Goal: Task Accomplishment & Management: Manage account settings

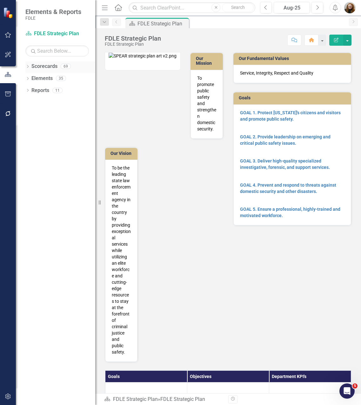
click at [26, 69] on icon "Dropdown" at bounding box center [27, 66] width 4 height 3
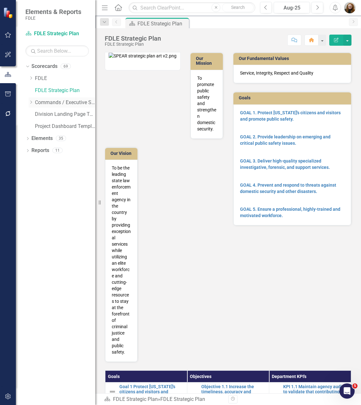
click at [29, 100] on div "Dropdown" at bounding box center [31, 102] width 5 height 5
click at [36, 115] on icon "Dropdown" at bounding box center [37, 114] width 5 height 4
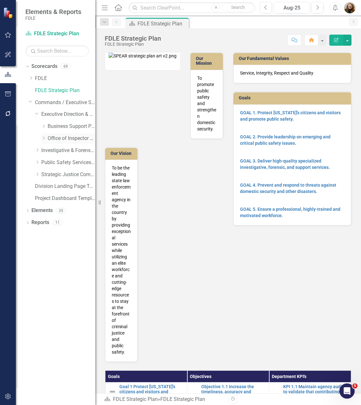
click at [46, 139] on div "Dropdown" at bounding box center [44, 138] width 6 height 5
click at [69, 150] on link "Accountability" at bounding box center [74, 150] width 41 height 7
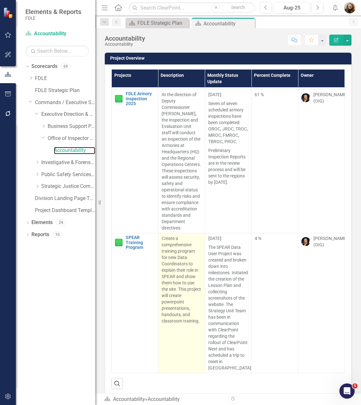
scroll to position [354, 0]
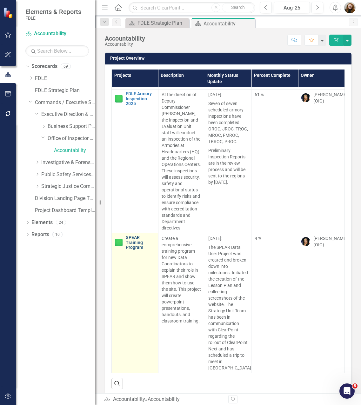
click at [134, 237] on link "SPEAR Training Program" at bounding box center [140, 242] width 29 height 15
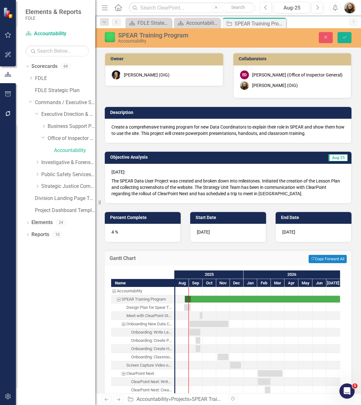
click at [154, 308] on div "Design Plan for Spear Training" at bounding box center [149, 307] width 46 height 8
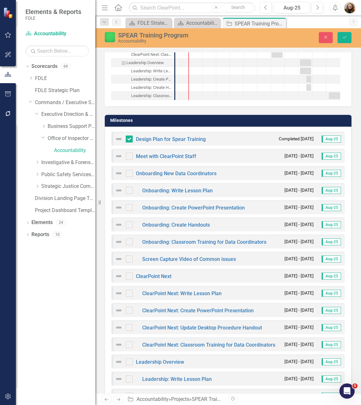
scroll to position [381, 0]
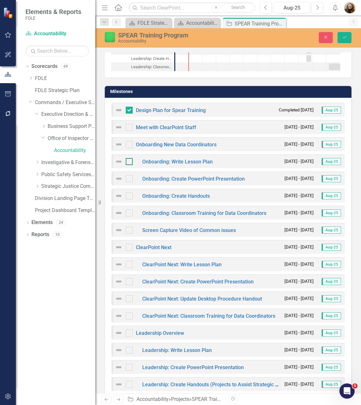
click at [128, 162] on div at bounding box center [129, 161] width 7 height 7
click at [128, 162] on input "checkbox" at bounding box center [128, 160] width 4 height 4
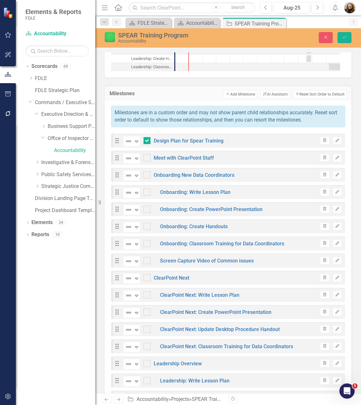
checkbox input "true"
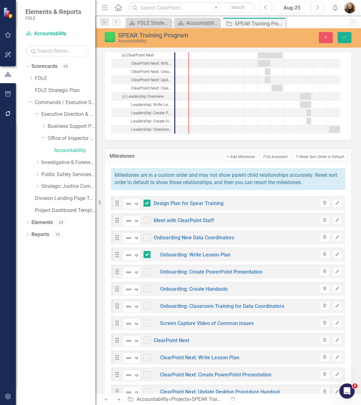
scroll to position [285, 0]
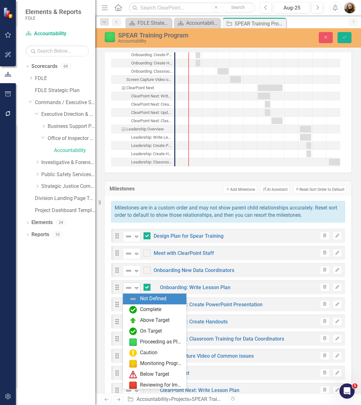
click at [139, 289] on icon "Expand" at bounding box center [136, 287] width 6 height 5
click at [142, 307] on div "Complete" at bounding box center [150, 309] width 21 height 7
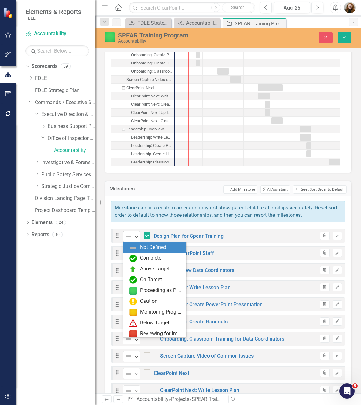
click at [135, 237] on icon "Expand" at bounding box center [136, 236] width 6 height 5
click at [144, 260] on div "Complete" at bounding box center [150, 257] width 21 height 7
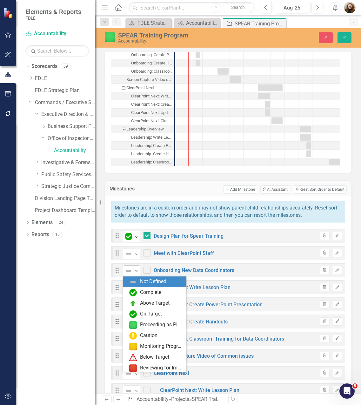
click at [136, 271] on icon "Expand" at bounding box center [136, 270] width 6 height 5
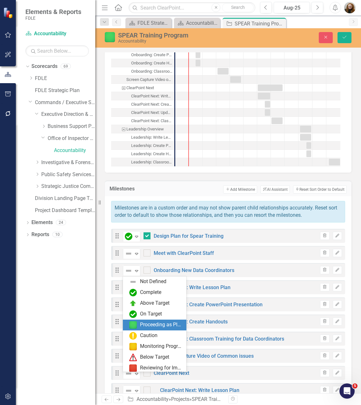
click at [149, 326] on div "Proceeding as Planned" at bounding box center [161, 324] width 43 height 7
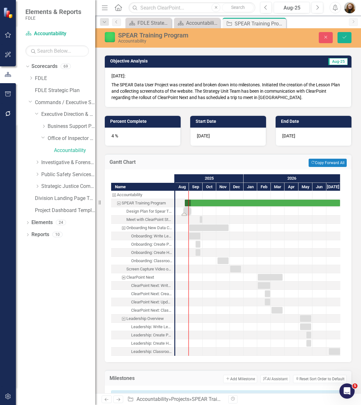
scroll to position [95, 0]
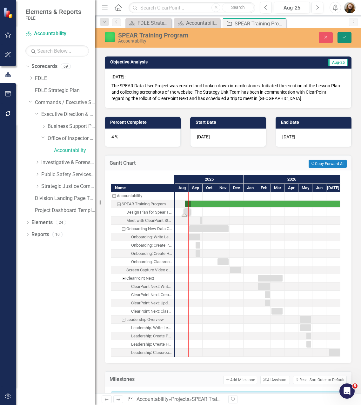
click at [346, 37] on icon "Save" at bounding box center [344, 37] width 6 height 4
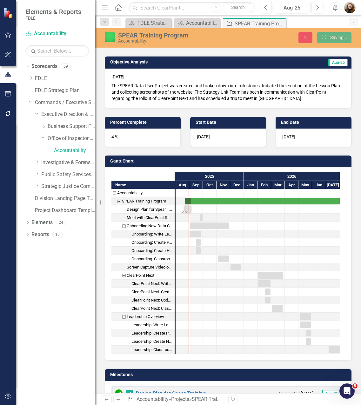
checkbox input "false"
checkbox input "true"
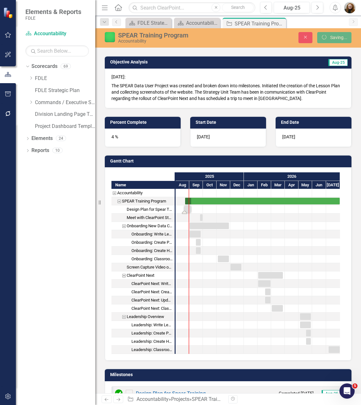
checkbox input "false"
checkbox input "true"
checkbox input "false"
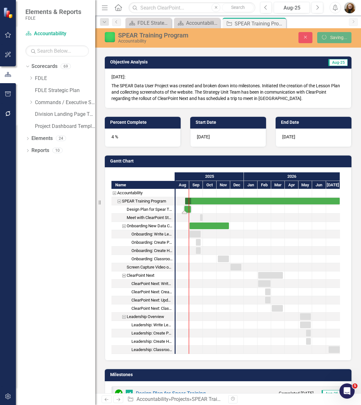
checkbox input "false"
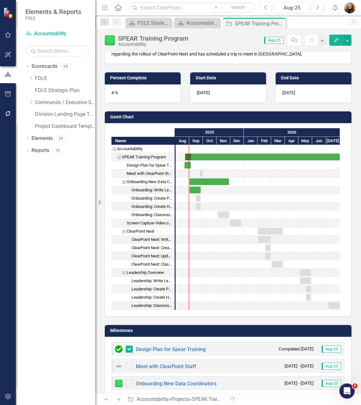
scroll to position [285, 0]
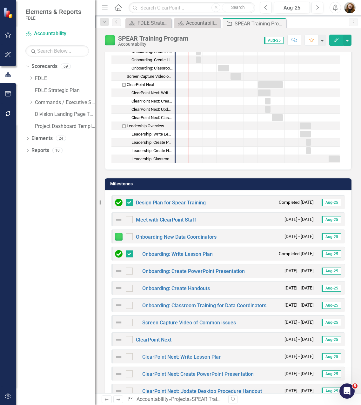
click at [120, 236] on img at bounding box center [119, 237] width 8 height 8
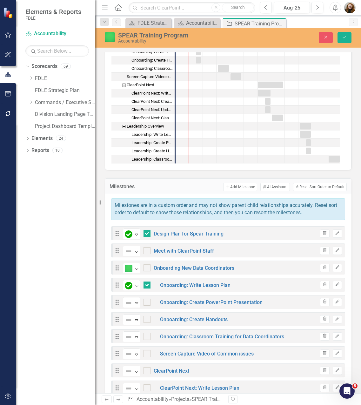
click at [120, 236] on icon "Drag" at bounding box center [117, 233] width 8 height 6
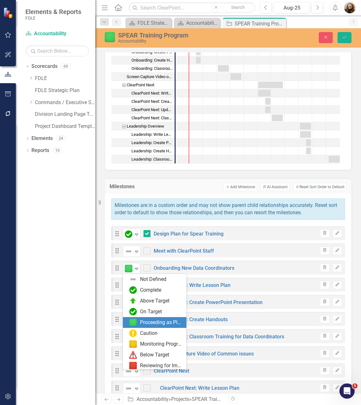
click at [135, 266] on icon "Expand" at bounding box center [136, 268] width 6 height 5
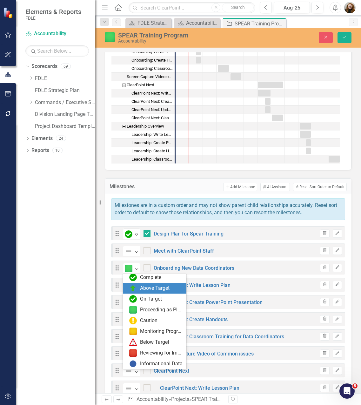
scroll to position [0, 0]
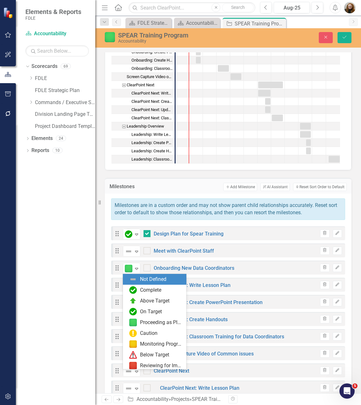
click at [139, 279] on div "Not Defined" at bounding box center [155, 279] width 53 height 8
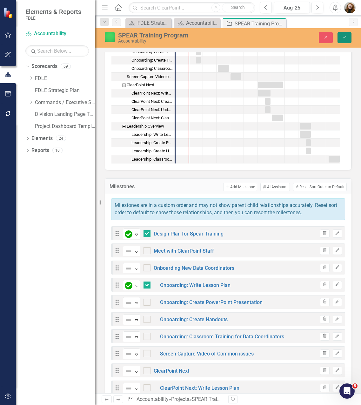
click at [343, 40] on button "Save" at bounding box center [344, 37] width 14 height 11
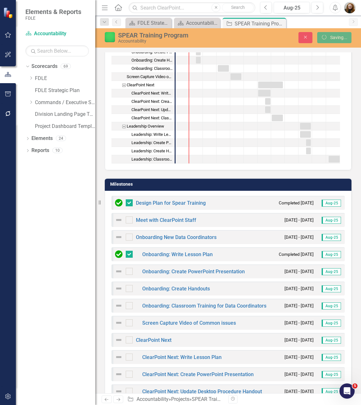
checkbox input "false"
checkbox input "true"
checkbox input "false"
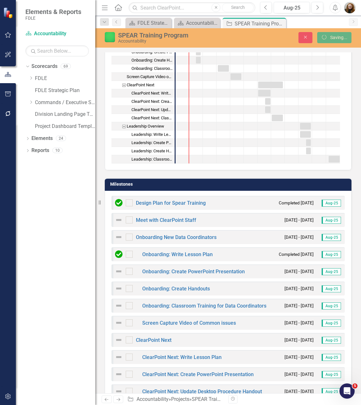
checkbox input "false"
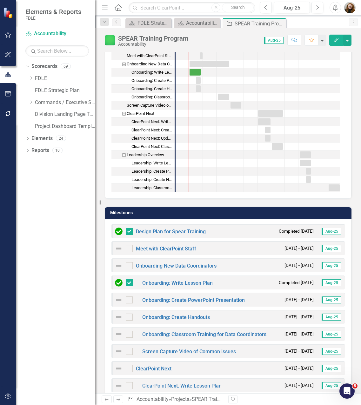
scroll to position [285, 0]
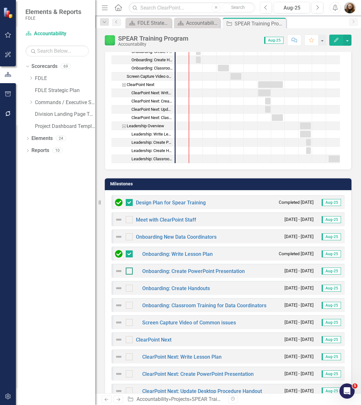
click at [129, 272] on div at bounding box center [129, 270] width 7 height 7
click at [129, 271] on input "checkbox" at bounding box center [128, 269] width 4 height 4
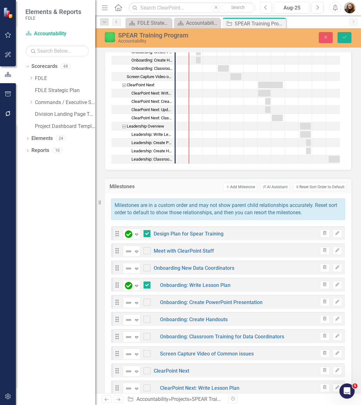
checkbox input "true"
click at [135, 304] on icon "Expand" at bounding box center [136, 302] width 6 height 5
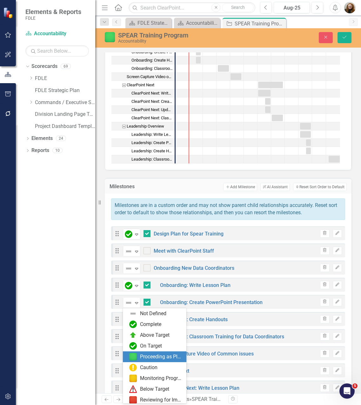
click at [155, 355] on div "Proceeding as Planned" at bounding box center [161, 356] width 43 height 7
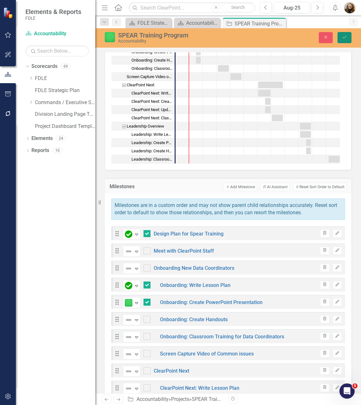
click at [341, 41] on button "Save" at bounding box center [344, 37] width 14 height 11
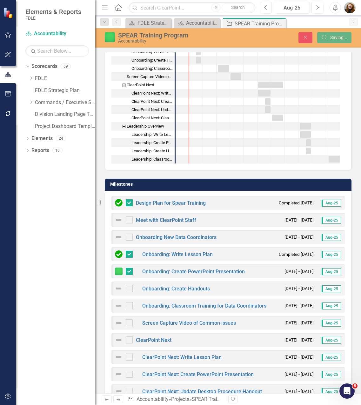
checkbox input "false"
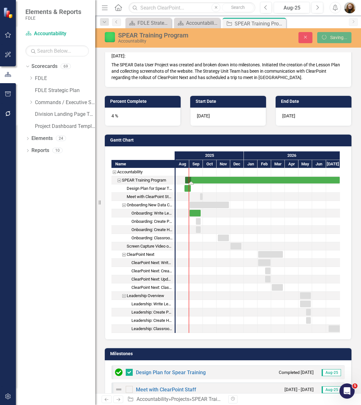
scroll to position [63, 0]
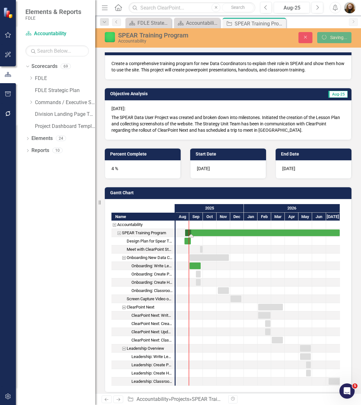
checkbox input "false"
checkbox input "true"
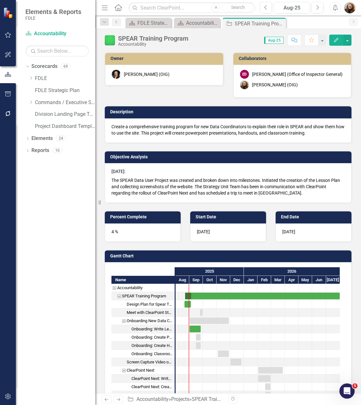
checkbox input "true"
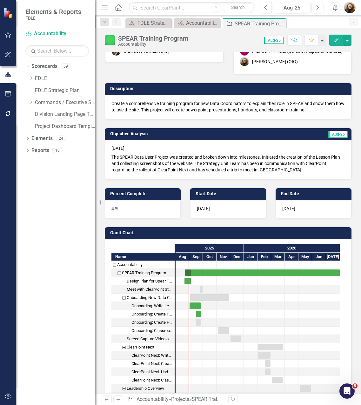
scroll to position [0, 0]
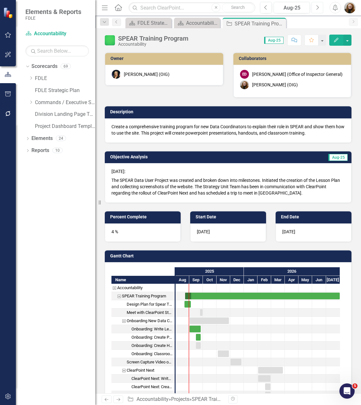
click at [315, 9] on button "Next" at bounding box center [317, 7] width 12 height 11
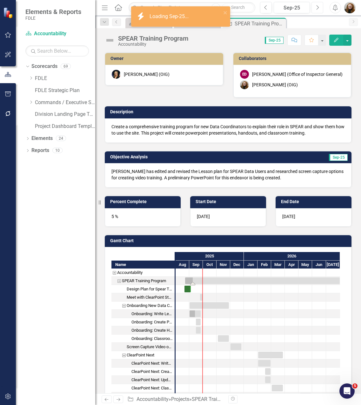
checkbox input "true"
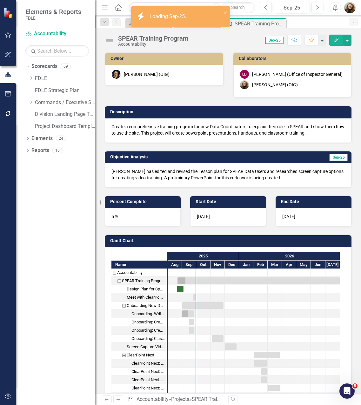
click at [140, 174] on p "[PERSON_NAME] has edited and revised the Lesson plan for SPEAR Data Users and r…" at bounding box center [227, 174] width 233 height 13
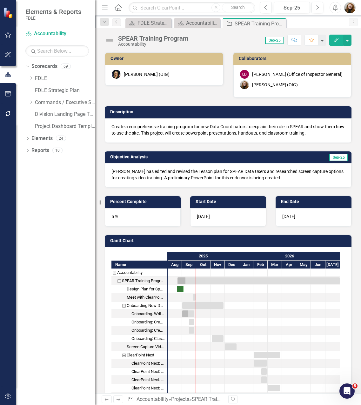
click at [140, 174] on p "[PERSON_NAME] has edited and revised the Lesson plan for SPEAR Data Users and r…" at bounding box center [227, 174] width 233 height 13
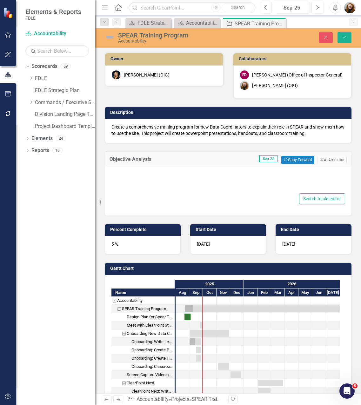
type textarea "<p>[PERSON_NAME] has edited and revised the Lesson plan for SPEAR Data Users an…"
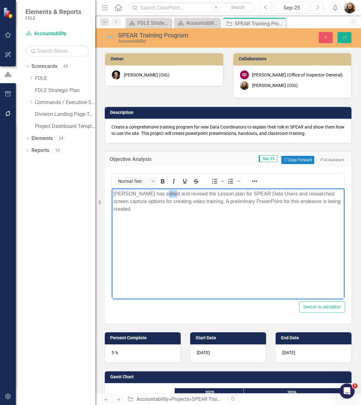
drag, startPoint x: 165, startPoint y: 193, endPoint x: 156, endPoint y: 193, distance: 8.9
click at [156, 193] on p "[PERSON_NAME] has edited and revised the Lesson plan for SPEAR Data Users and r…" at bounding box center [227, 201] width 229 height 23
click at [176, 193] on p "[PERSON_NAME] has edited, revised the Lesson plan for SPEAR Data Users and rese…" at bounding box center [227, 201] width 229 height 23
click at [222, 195] on p "[PERSON_NAME] has edited, revised and completed the Lesson plan for SPEAR Data …" at bounding box center [227, 201] width 229 height 23
drag, startPoint x: 310, startPoint y: 193, endPoint x: 223, endPoint y: 203, distance: 87.9
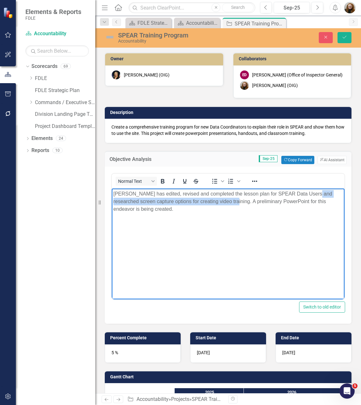
click at [223, 203] on p "[PERSON_NAME] has edited, revised and completed the lesson plan for SPEAR Data …" at bounding box center [227, 201] width 229 height 23
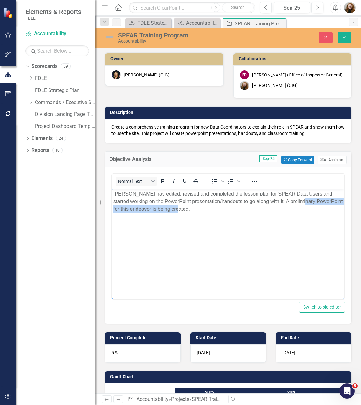
drag, startPoint x: 301, startPoint y: 201, endPoint x: 313, endPoint y: 206, distance: 13.5
click at [313, 206] on p "[PERSON_NAME] has edited, revised and completed the lesson plan for SPEAR Data …" at bounding box center [227, 201] width 229 height 23
click at [275, 200] on p "[PERSON_NAME] has edited, revised and completed the lesson plan for SPEAR Data …" at bounding box center [227, 201] width 229 height 23
click at [275, 202] on p "[PERSON_NAME] has edited, revised and completed the lesson plan for SPEAR Data …" at bounding box center [227, 201] width 229 height 23
drag, startPoint x: 270, startPoint y: 201, endPoint x: 299, endPoint y: 214, distance: 31.6
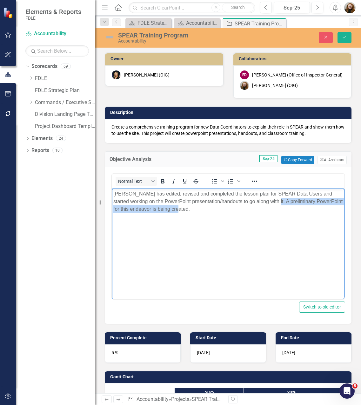
click at [299, 214] on body "[PERSON_NAME] has edited, revised and completed the lesson plan for SPEAR Data …" at bounding box center [228, 235] width 232 height 95
drag, startPoint x: 225, startPoint y: 201, endPoint x: 203, endPoint y: 203, distance: 21.7
click at [203, 203] on p "[PERSON_NAME] has edited, revised and completed the lesson plan for SPEAR Data …" at bounding box center [227, 197] width 229 height 15
drag, startPoint x: 266, startPoint y: 202, endPoint x: 255, endPoint y: 202, distance: 11.1
click at [255, 202] on p "[PERSON_NAME] has edited, revised and completed the lesson plan for SPEAR Data …" at bounding box center [227, 197] width 229 height 15
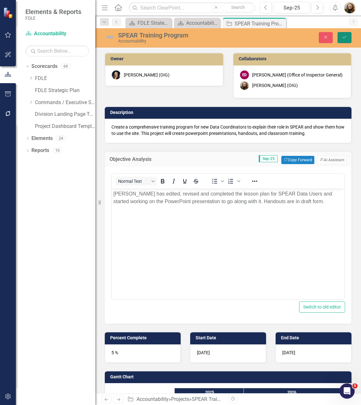
click at [345, 38] on icon "Save" at bounding box center [344, 37] width 6 height 4
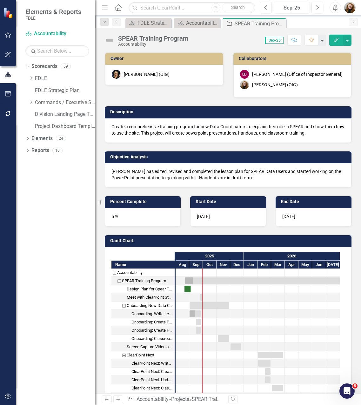
checkbox input "false"
checkbox input "true"
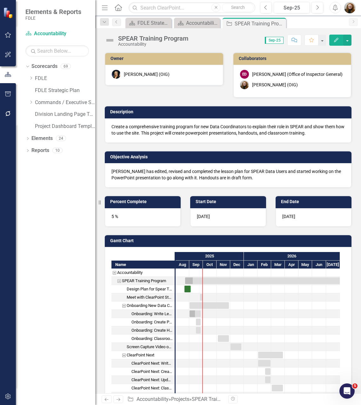
checkbox input "true"
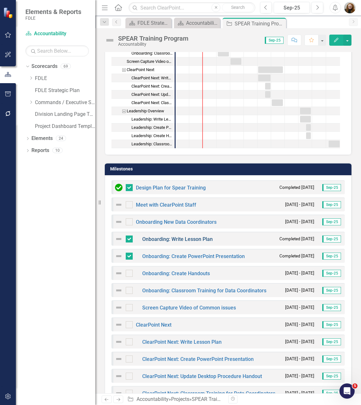
scroll to position [285, 0]
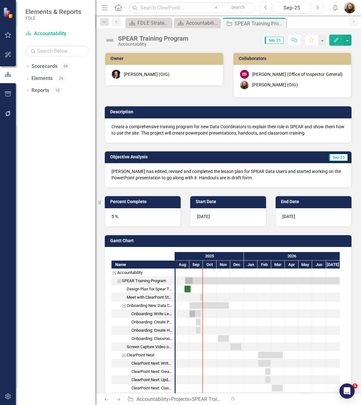
checkbox input "true"
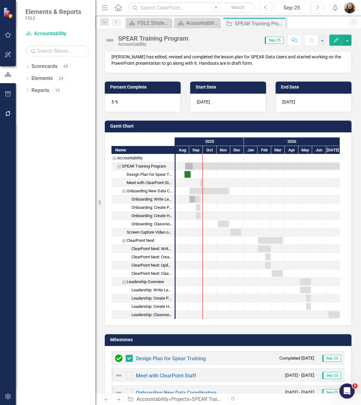
scroll to position [127, 0]
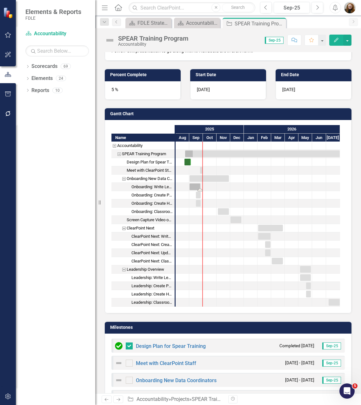
drag, startPoint x: 194, startPoint y: 189, endPoint x: 202, endPoint y: 191, distance: 7.4
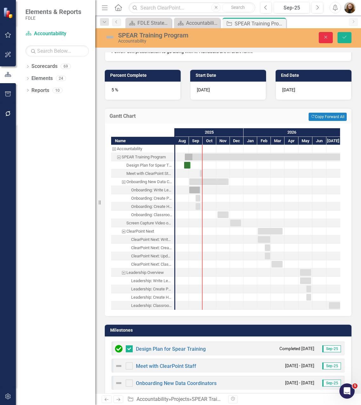
click at [325, 38] on icon "button" at bounding box center [325, 37] width 3 height 3
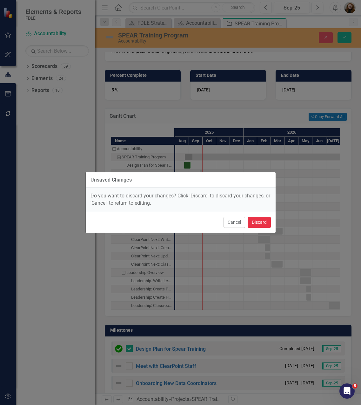
click at [261, 226] on button "Discard" at bounding box center [258, 222] width 23 height 11
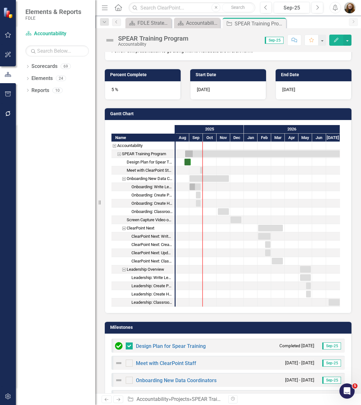
click at [166, 229] on div "ClearPoint Next" at bounding box center [142, 228] width 63 height 8
click at [158, 185] on div "Onboarding: Write Lesson Plan" at bounding box center [151, 187] width 41 height 8
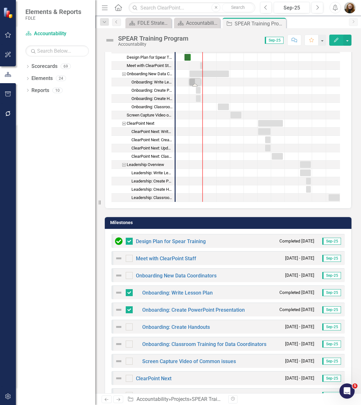
scroll to position [254, 0]
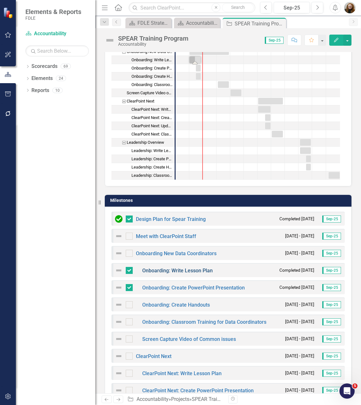
click at [187, 270] on link "Onboarding: Write Lesson Plan" at bounding box center [177, 270] width 70 height 6
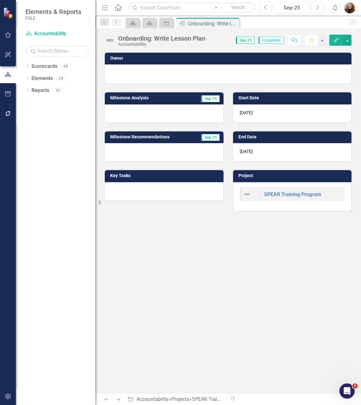
click at [112, 39] on img at bounding box center [110, 40] width 10 height 10
click at [111, 41] on img at bounding box center [110, 40] width 10 height 10
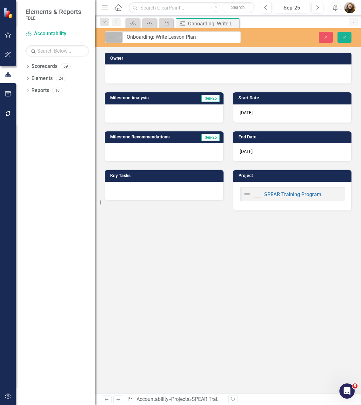
click at [118, 38] on icon "Expand" at bounding box center [119, 37] width 6 height 5
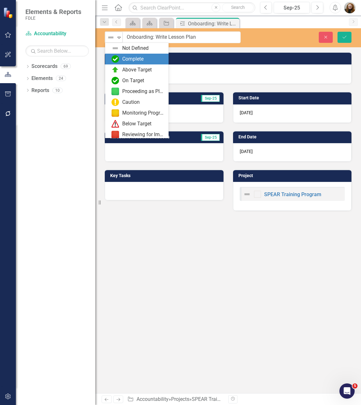
click at [138, 55] on div "Complete" at bounding box center [136, 59] width 63 height 11
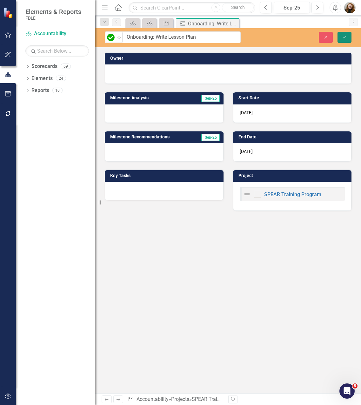
click at [347, 39] on button "Save" at bounding box center [344, 37] width 14 height 11
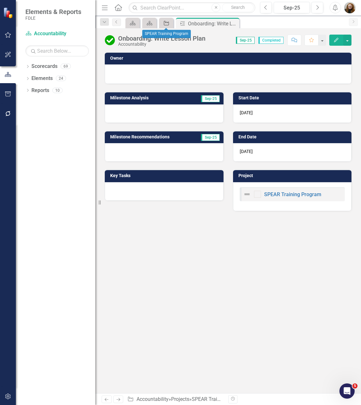
click at [166, 23] on icon "Project" at bounding box center [166, 23] width 6 height 5
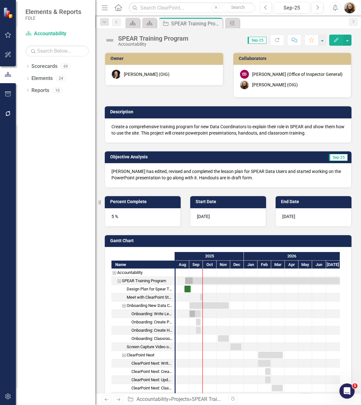
checkbox input "false"
checkbox input "true"
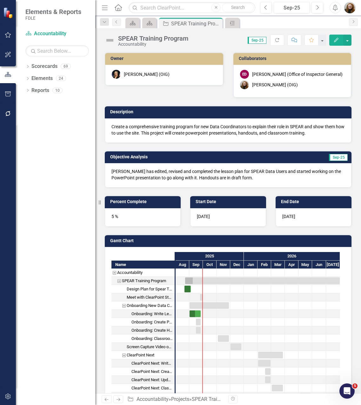
checkbox input "true"
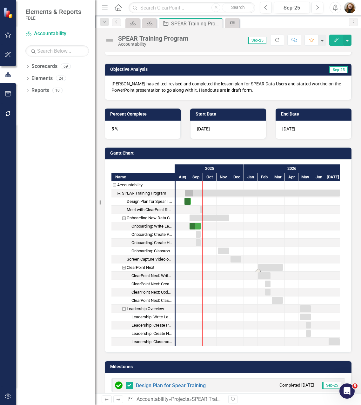
scroll to position [95, 0]
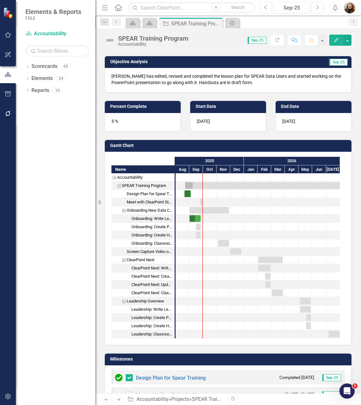
click at [158, 210] on div "Onboarding New Data Coordinators" at bounding box center [150, 210] width 46 height 8
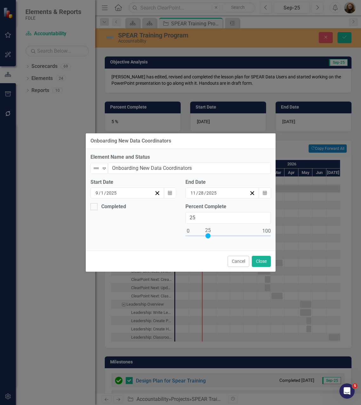
drag, startPoint x: 188, startPoint y: 235, endPoint x: 208, endPoint y: 236, distance: 20.3
click at [208, 236] on div at bounding box center [207, 235] width 5 height 5
type input "35"
drag, startPoint x: 208, startPoint y: 236, endPoint x: 216, endPoint y: 235, distance: 8.0
click at [216, 235] on div at bounding box center [215, 235] width 5 height 5
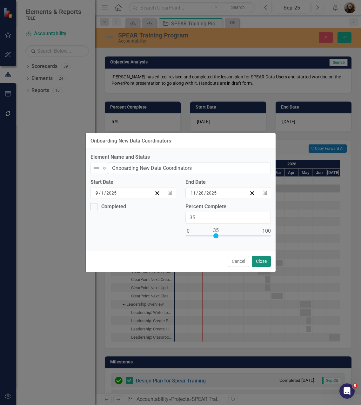
click at [266, 265] on button "Close" at bounding box center [261, 261] width 19 height 11
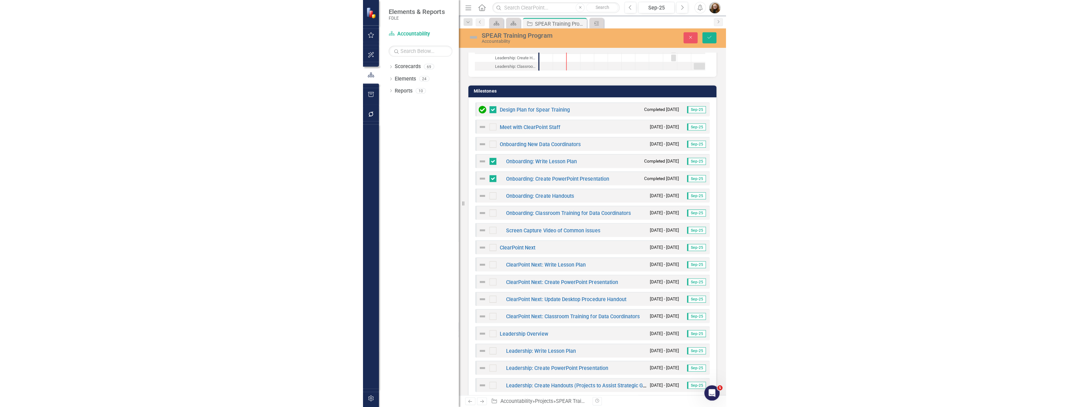
scroll to position [381, 0]
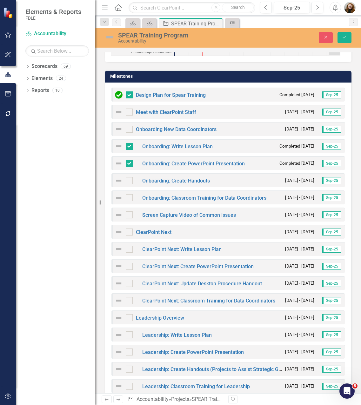
click at [62, 266] on div "Dropdown Scorecards 69 Dropdown FDLE Commissioner's Initiative Team Project Das…" at bounding box center [55, 232] width 79 height 343
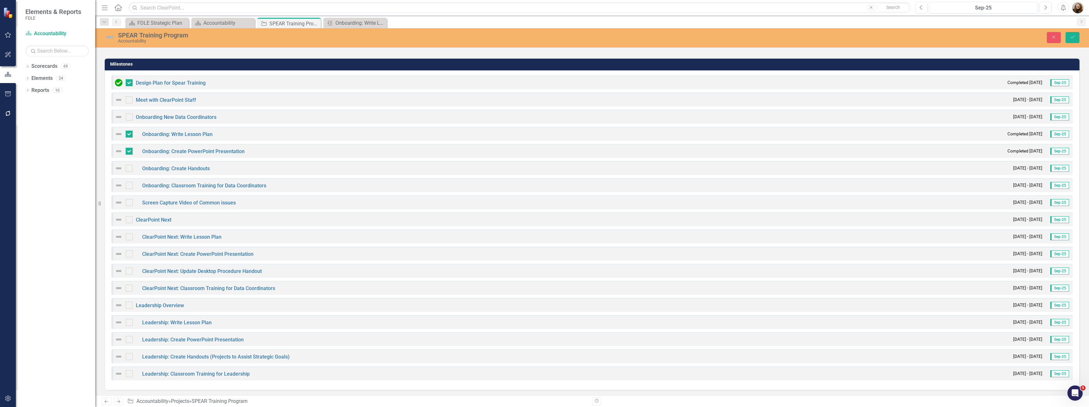
scroll to position [369, 0]
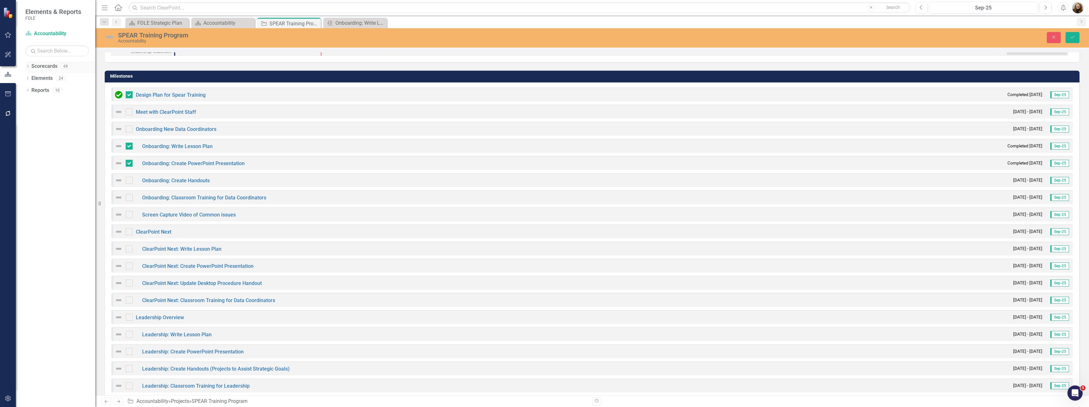
click at [27, 64] on div "Dropdown" at bounding box center [27, 66] width 4 height 5
click at [55, 89] on link "FDLE Strategic Plan" at bounding box center [65, 90] width 60 height 7
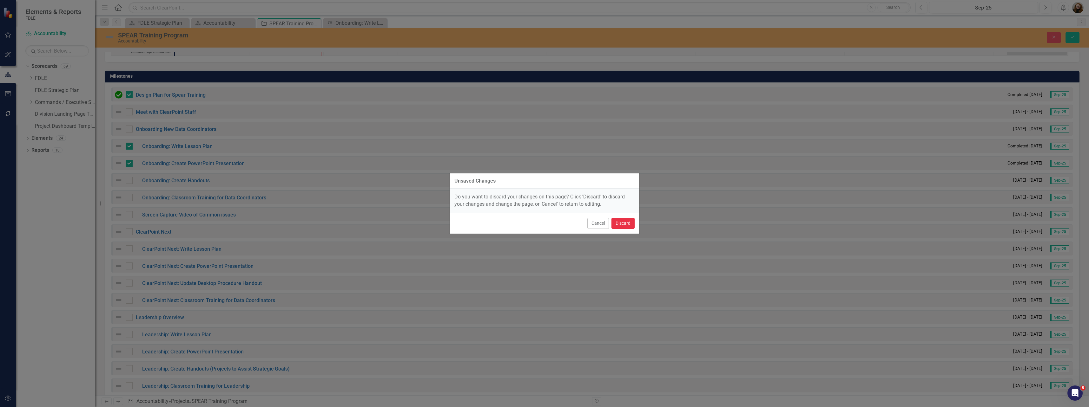
click at [360, 225] on button "Discard" at bounding box center [622, 223] width 23 height 11
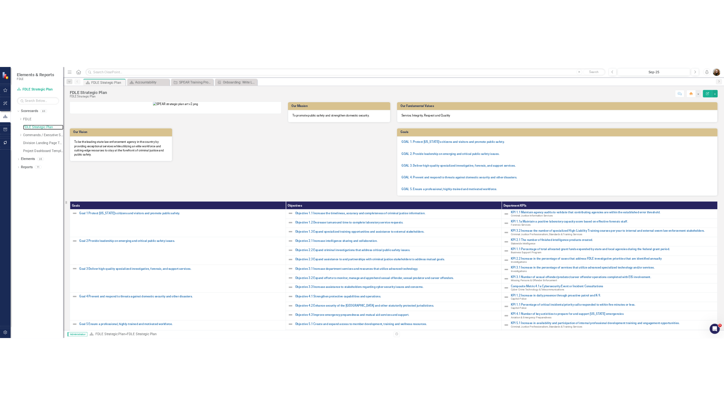
scroll to position [32, 0]
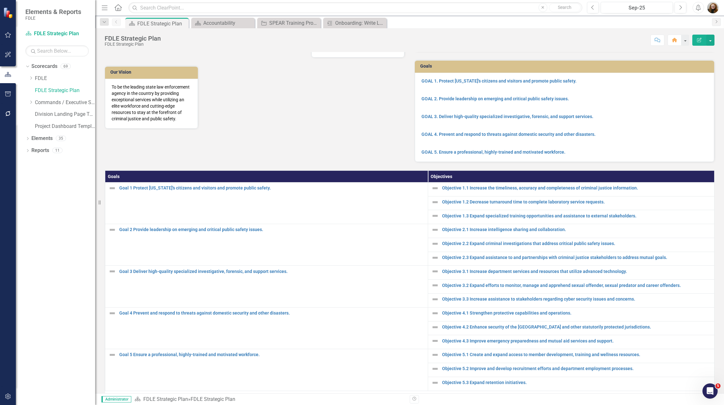
click at [360, 162] on div "Our Mission To promote public safety and strengthen domestic security. Our Visi…" at bounding box center [409, 87] width 619 height 150
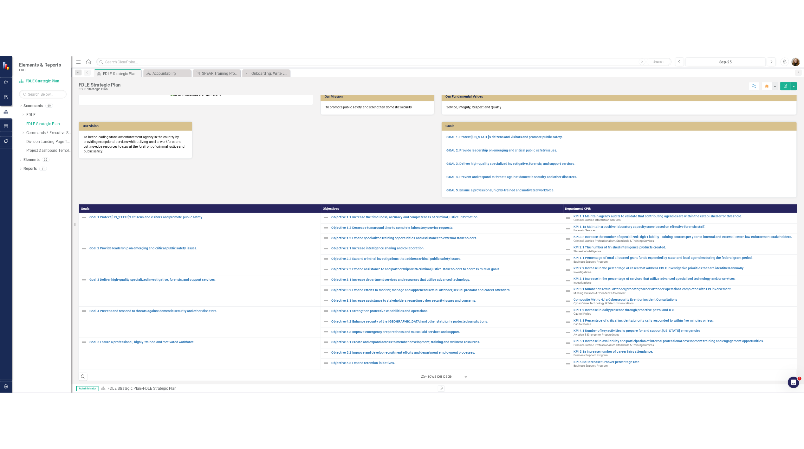
scroll to position [0, 0]
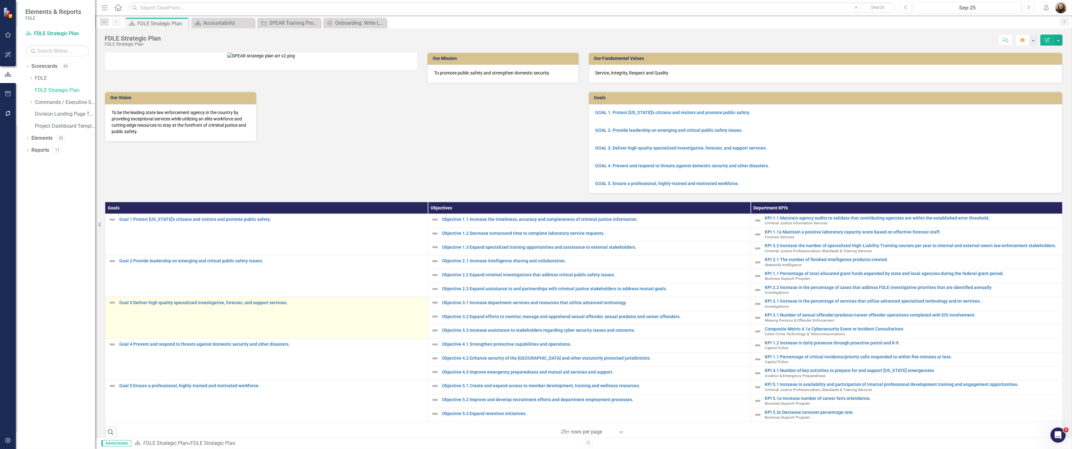
click at [360, 328] on td "Goal 3 Deliver high-quality specialized investigative, forensic, and support se…" at bounding box center [266, 318] width 323 height 42
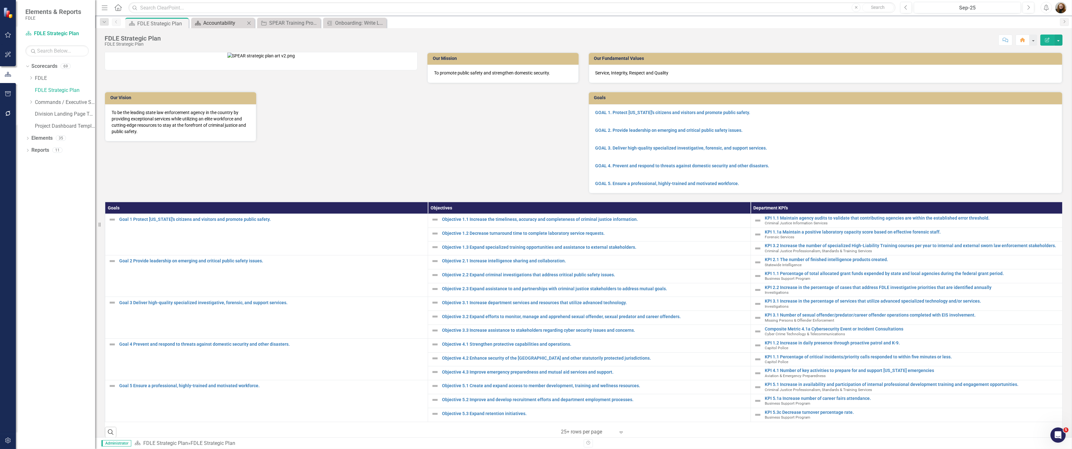
click at [242, 22] on div "Accountability" at bounding box center [224, 23] width 42 height 8
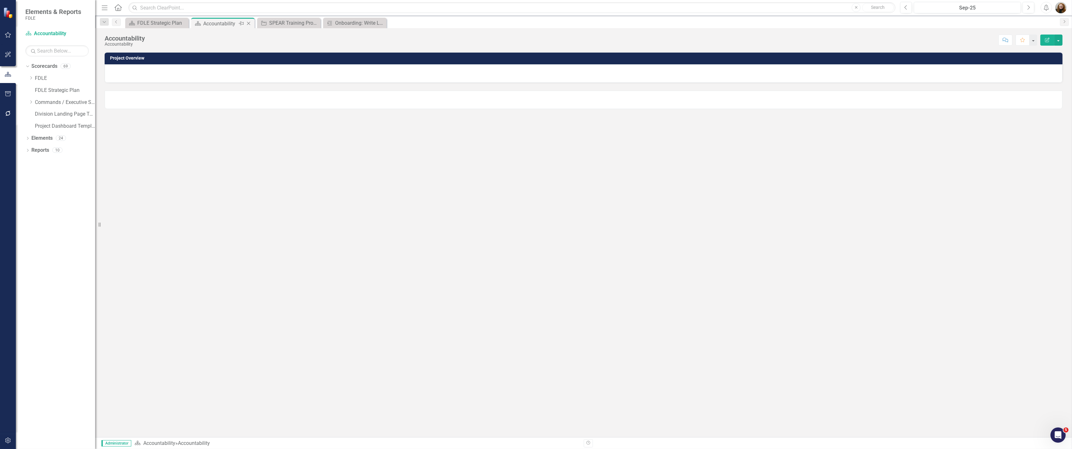
click at [249, 24] on icon "Close" at bounding box center [248, 23] width 6 height 5
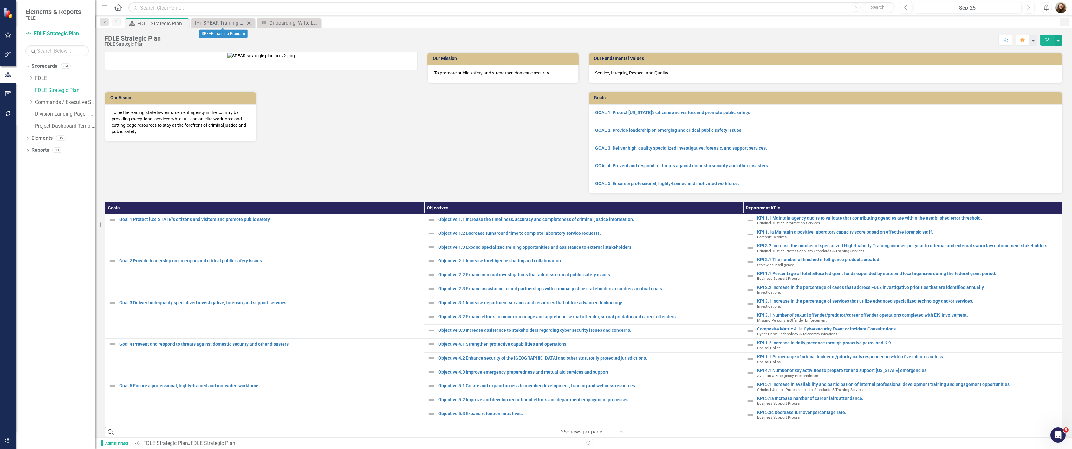
click at [250, 23] on icon "Close" at bounding box center [249, 23] width 6 height 5
click at [0, 0] on icon "Close" at bounding box center [0, 0] width 0 height 0
click at [360, 83] on div "Goals GOAL 1. Protect Florida's citizens and visitors and promote public safety…" at bounding box center [826, 138] width 484 height 110
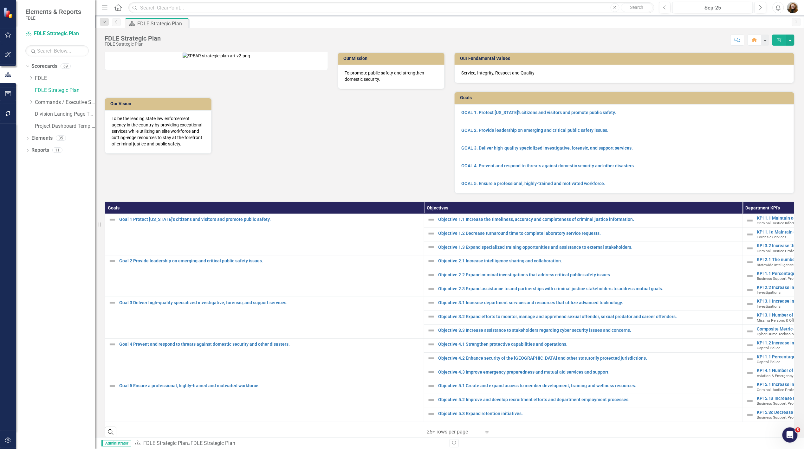
drag, startPoint x: 379, startPoint y: 181, endPoint x: 368, endPoint y: 178, distance: 10.8
click at [360, 154] on div "Our Mission To promote public safety and strengthen domestic security. Our Visi…" at bounding box center [275, 99] width 350 height 110
click at [251, 59] on img at bounding box center [217, 56] width 68 height 6
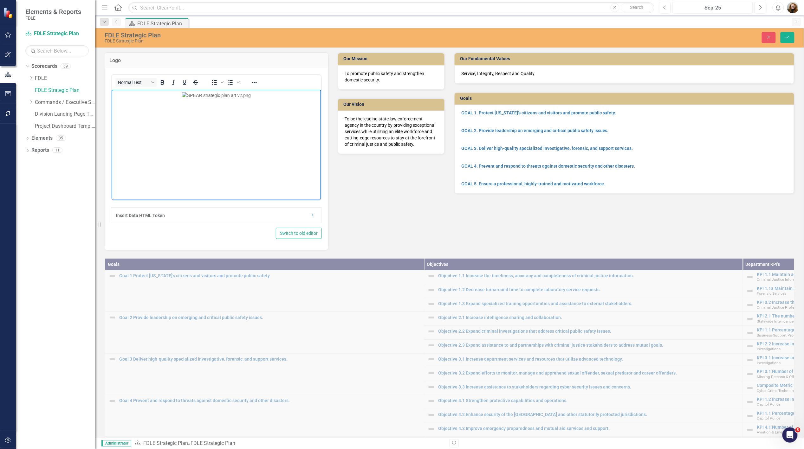
click at [182, 99] on img "Rich Text Area. Press ALT-0 for help." at bounding box center [216, 95] width 69 height 7
click at [201, 57] on img "Rich Text Area. Press ALT-0 for help." at bounding box center [216, 53] width 69 height 7
drag, startPoint x: 124, startPoint y: 174, endPoint x: 181, endPoint y: 148, distance: 63.2
click at [182, 57] on img "Rich Text Area. Press ALT-0 for help." at bounding box center [216, 53] width 69 height 7
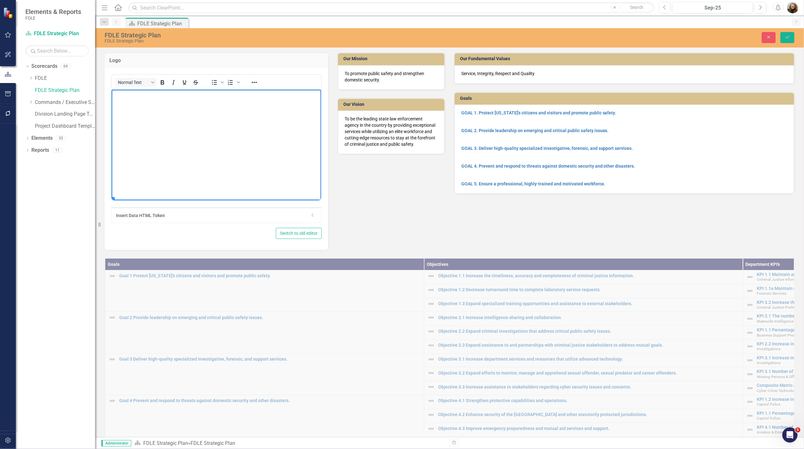
drag, startPoint x: 120, startPoint y: 181, endPoint x: 263, endPoint y: 142, distance: 147.9
click at [251, 57] on img "Rich Text Area. Press ALT-0 for help." at bounding box center [216, 53] width 69 height 7
drag, startPoint x: 461, startPoint y: 188, endPoint x: 479, endPoint y: 176, distance: 22.1
click at [360, 187] on div "GOAL 1. Protect Florida's citizens and visitors and promote public safety. GOAL…" at bounding box center [625, 149] width 340 height 89
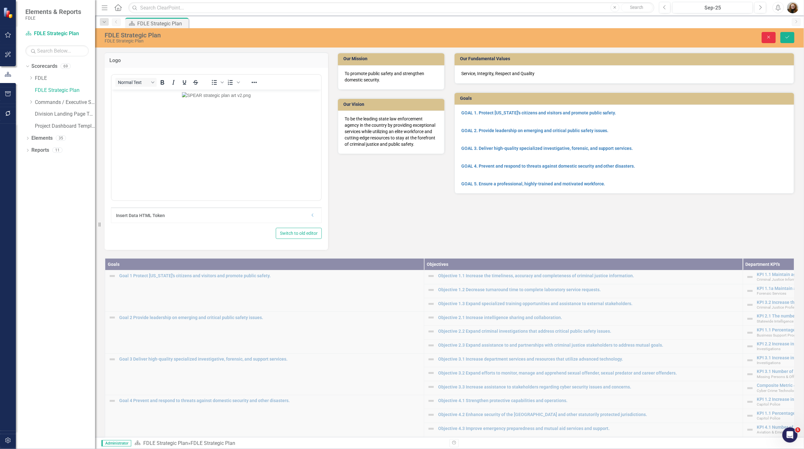
click at [360, 34] on button "Close" at bounding box center [769, 37] width 14 height 11
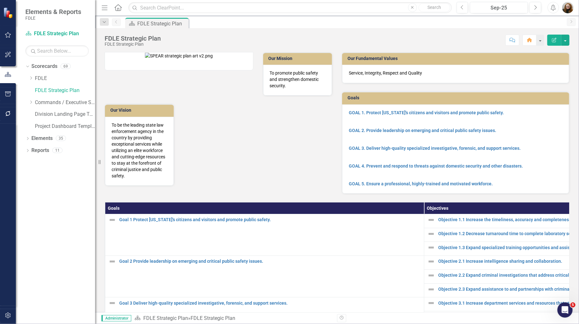
drag, startPoint x: 799, startPoint y: 0, endPoint x: 315, endPoint y: 176, distance: 515.0
click at [167, 177] on p "To be the leading state law enforcement agency in the country by providing exce…" at bounding box center [140, 150] width 56 height 57
click at [59, 160] on div "Dropdown Scorecards 69 Dropdown FDLE Commissioner's Initiative Team Project Das…" at bounding box center [55, 192] width 79 height 263
click at [321, 75] on p "To promote public safety and strengthen domestic security." at bounding box center [298, 79] width 56 height 19
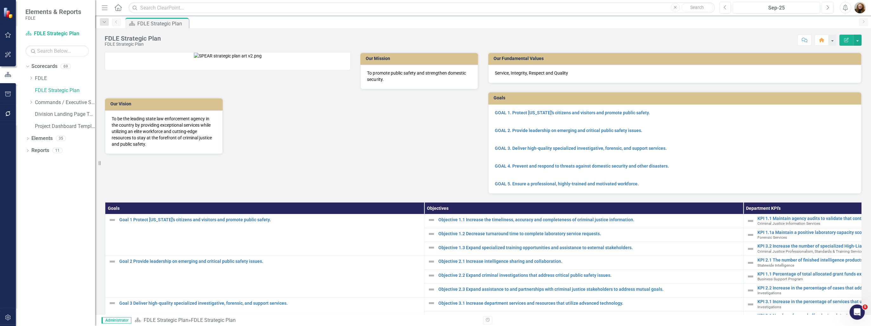
click at [360, 211] on th "Objectives" at bounding box center [583, 208] width 319 height 12
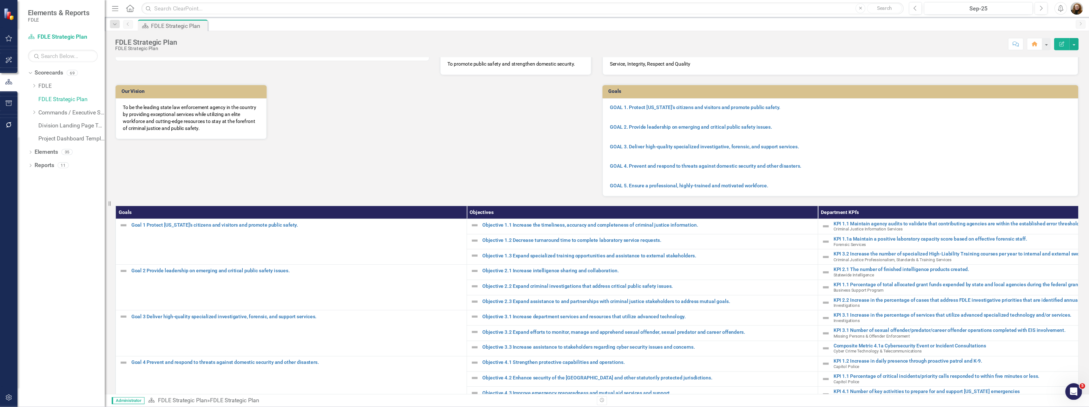
scroll to position [15, 0]
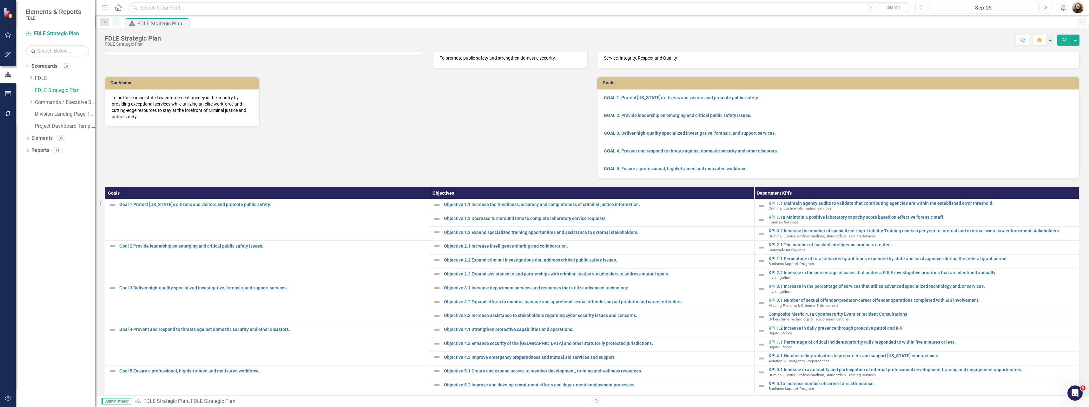
drag, startPoint x: 856, startPoint y: 0, endPoint x: 822, endPoint y: 69, distance: 77.2
click at [360, 69] on div "Goals GOAL 1. Protect Florida's citizens and visitors and promote public safety…" at bounding box center [838, 124] width 492 height 110
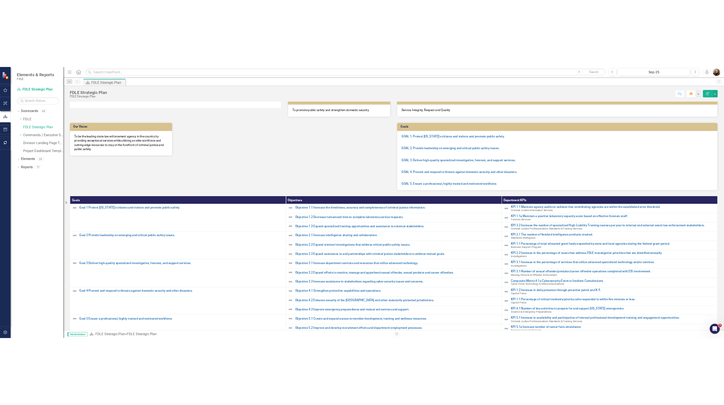
scroll to position [10, 0]
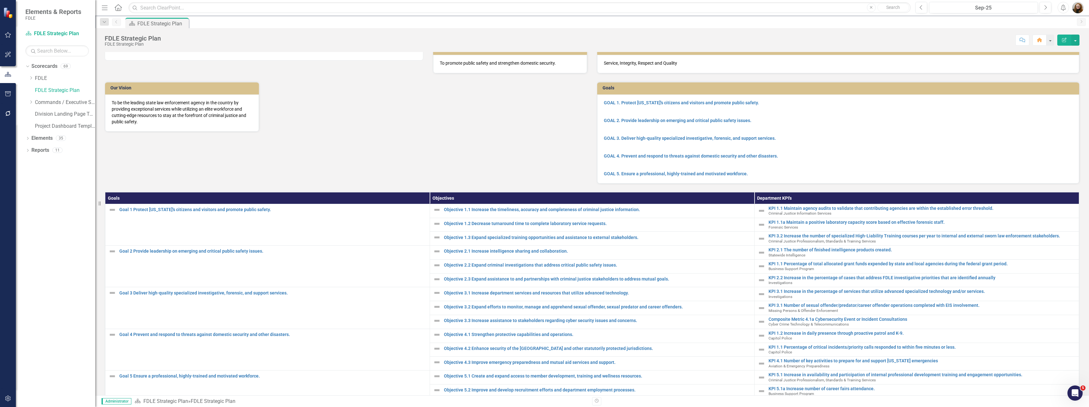
click at [70, 328] on div "Dropdown Scorecards 69 Dropdown FDLE Commissioner's Initiative Team Project Das…" at bounding box center [55, 234] width 79 height 346
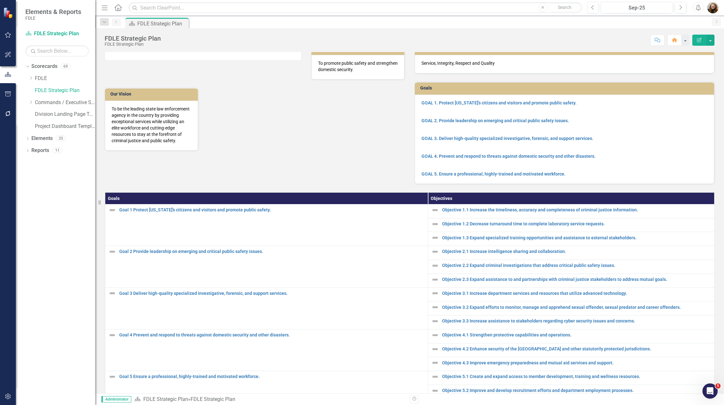
click at [360, 167] on div "Our Mission To promote public safety and strengthen domestic security. Our Visi…" at bounding box center [409, 234] width 629 height 401
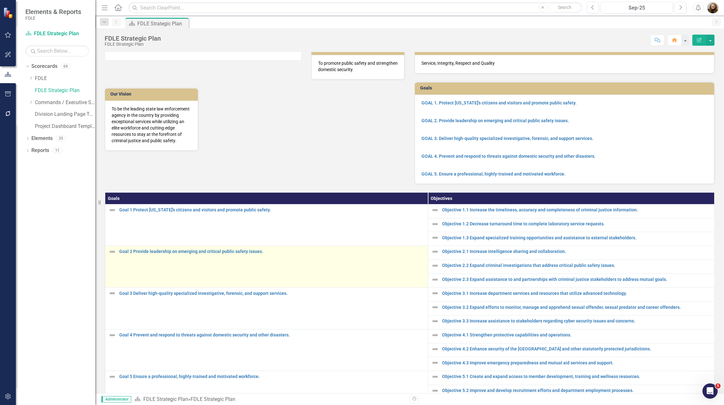
click at [162, 268] on td "Goal 2 Provide leadership on emerging and critical public safety issues. Link M…" at bounding box center [266, 267] width 323 height 42
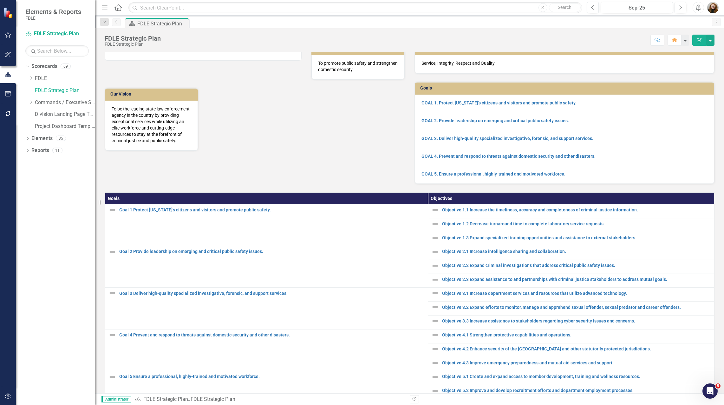
click at [360, 203] on th "Goals" at bounding box center [266, 198] width 323 height 12
click at [65, 220] on div "Dropdown Scorecards 69 Dropdown FDLE Commissioner's Initiative Team Project Das…" at bounding box center [55, 232] width 79 height 343
click at [26, 151] on icon "Dropdown" at bounding box center [27, 150] width 4 height 3
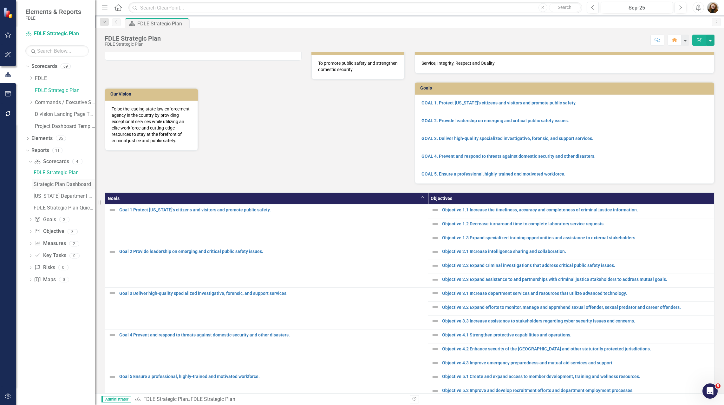
click at [44, 187] on link "Strategic Plan Dashboard" at bounding box center [63, 184] width 63 height 10
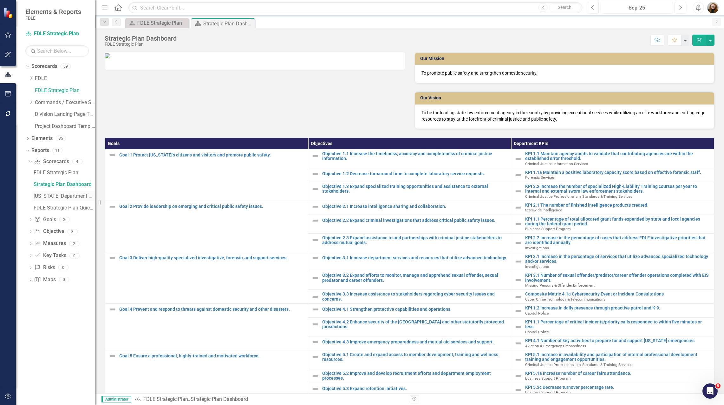
click at [64, 195] on div "[US_STATE] Department Of Law Enforcement Strategic Plan" at bounding box center [65, 196] width 62 height 6
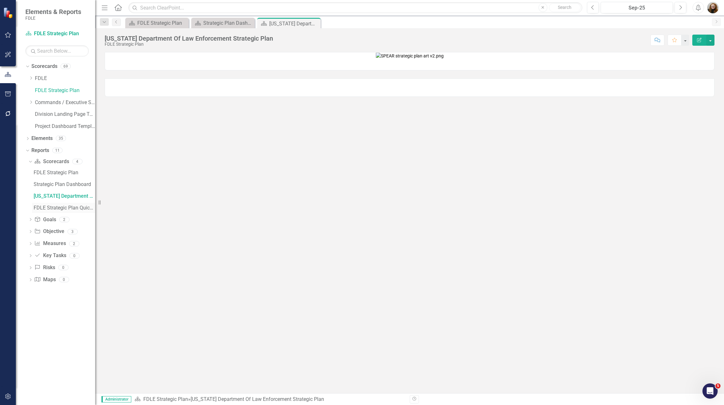
click at [57, 206] on div "FDLE Strategic Plan Quick View Charts" at bounding box center [65, 208] width 62 height 6
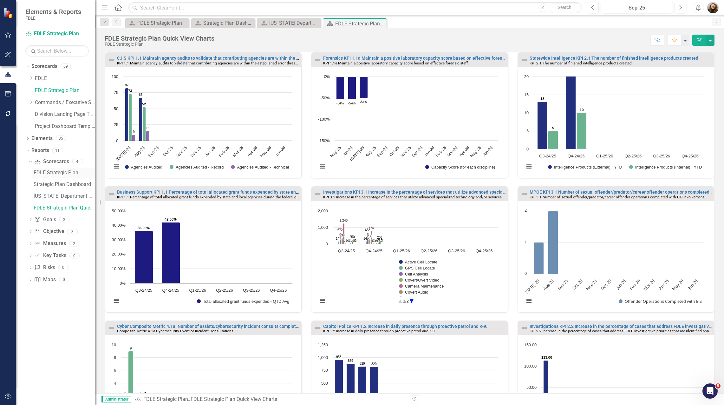
click at [49, 172] on div "FDLE Strategic Plan" at bounding box center [65, 173] width 62 height 6
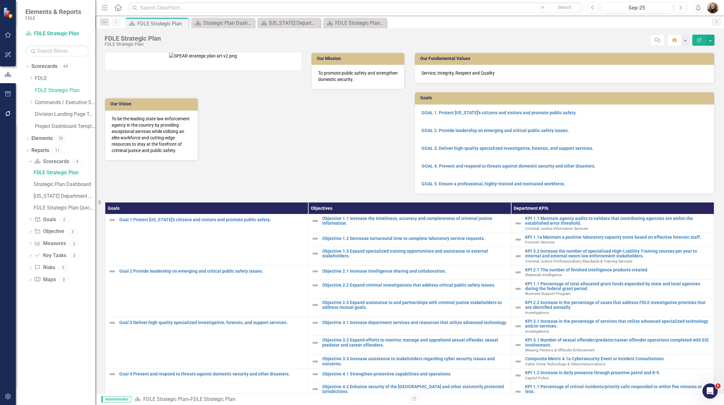
drag, startPoint x: 605, startPoint y: 119, endPoint x: 585, endPoint y: 105, distance: 23.7
click at [360, 119] on p at bounding box center [565, 121] width 286 height 9
click at [240, 22] on div "Strategic Plan Dashboard" at bounding box center [224, 23] width 42 height 8
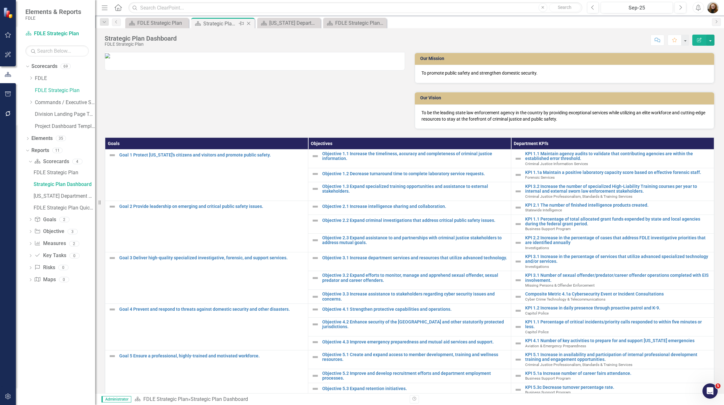
click at [247, 24] on icon "Close" at bounding box center [248, 23] width 6 height 5
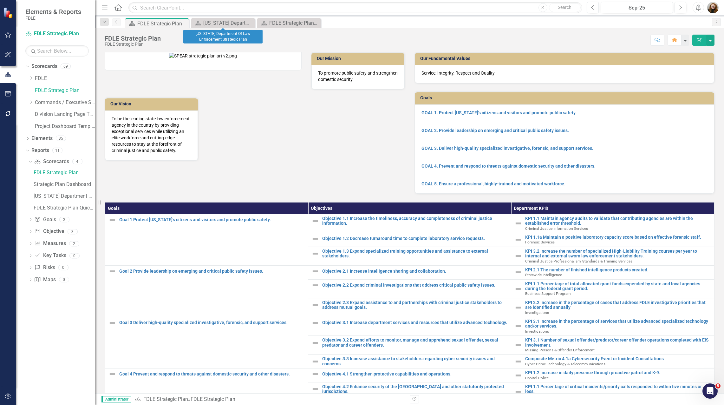
click at [0, 0] on icon "Close" at bounding box center [0, 0] width 0 height 0
click at [247, 24] on icon "Close" at bounding box center [249, 23] width 6 height 5
click at [28, 152] on icon "Dropdown" at bounding box center [26, 150] width 3 height 4
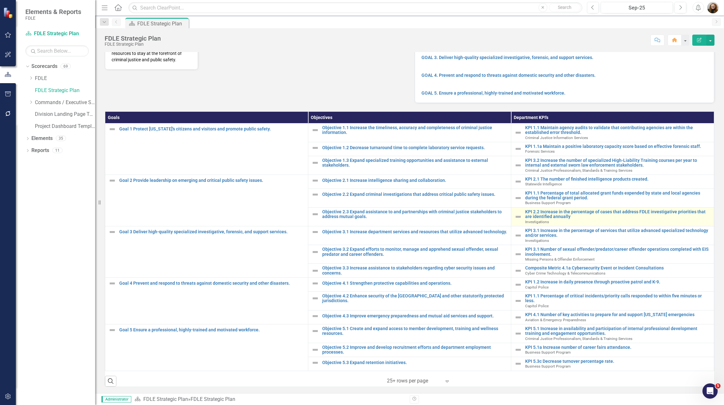
scroll to position [99, 0]
drag, startPoint x: 77, startPoint y: 252, endPoint x: 69, endPoint y: 230, distance: 22.9
click at [77, 251] on div "Dropdown Scorecards 69 Dropdown FDLE Commissioner's Initiative Team Project Das…" at bounding box center [55, 232] width 79 height 343
click at [30, 103] on icon "Dropdown" at bounding box center [31, 102] width 5 height 4
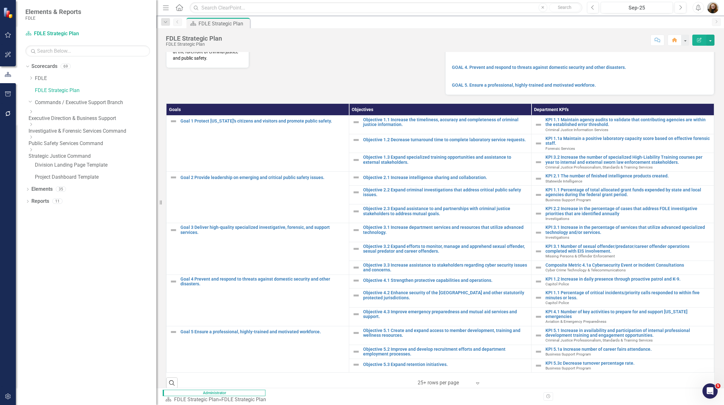
drag, startPoint x: 96, startPoint y: 129, endPoint x: 155, endPoint y: 141, distance: 59.8
click at [156, 141] on div "Resize" at bounding box center [158, 202] width 5 height 405
click at [33, 150] on icon "Dropdown" at bounding box center [31, 150] width 5 height 4
click at [33, 139] on icon "Dropdown" at bounding box center [31, 137] width 5 height 4
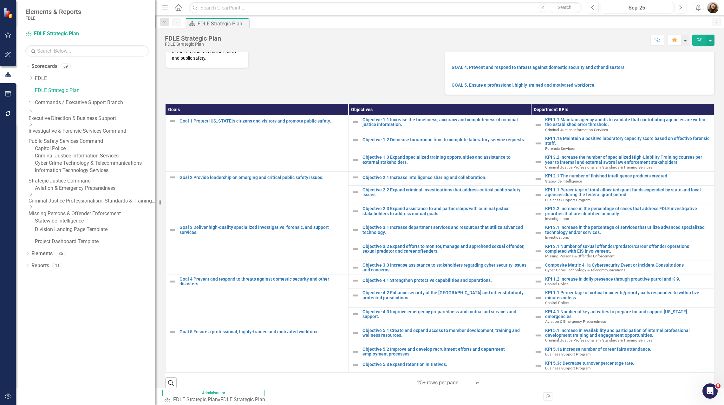
click at [33, 126] on icon "Dropdown" at bounding box center [31, 124] width 5 height 4
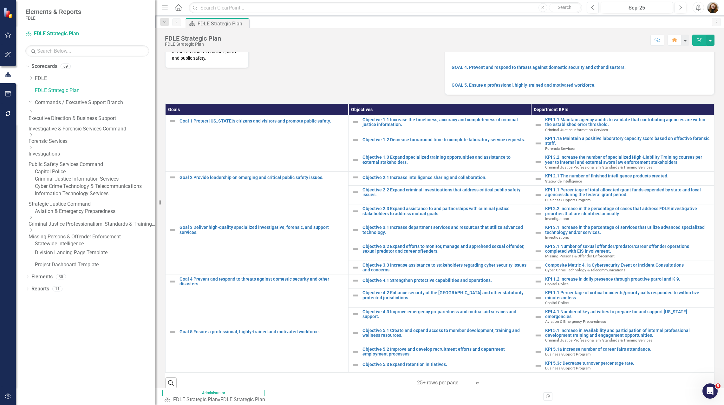
click at [33, 114] on icon "Dropdown" at bounding box center [31, 112] width 5 height 4
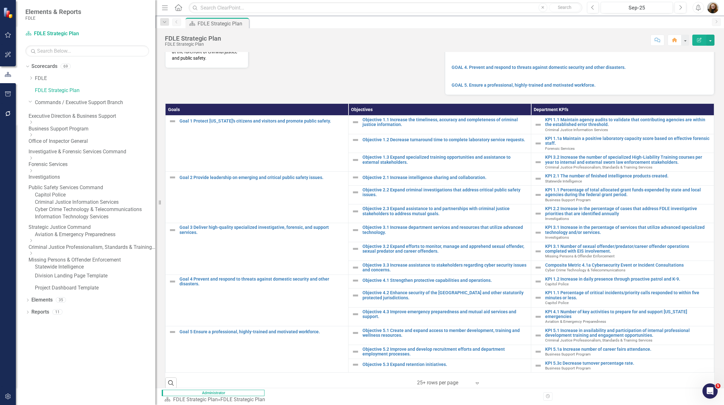
click at [107, 364] on div "Dropdown Scorecards 69 Dropdown FDLE Commissioner's Initiative Team Project Das…" at bounding box center [86, 232] width 140 height 343
click at [50, 91] on link "FDLE Strategic Plan" at bounding box center [95, 90] width 121 height 7
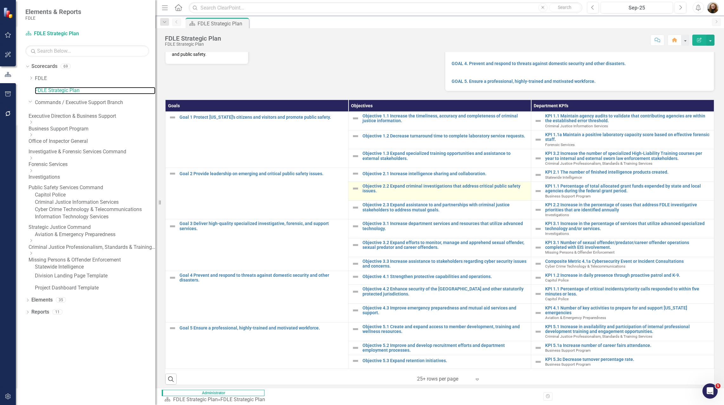
scroll to position [103, 0]
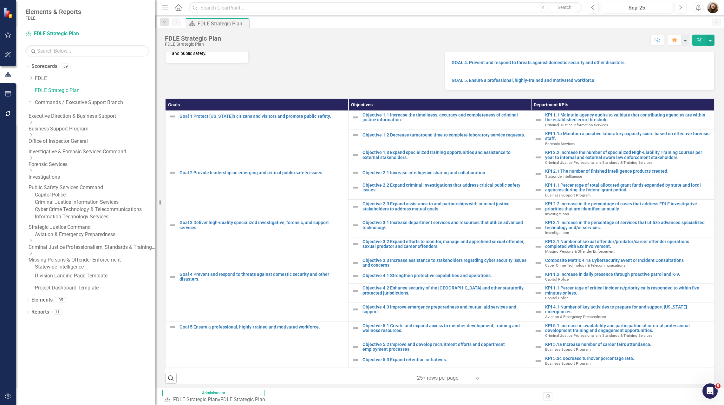
click at [71, 251] on link "Criminal Justice Professionalism, Standards & Training Services" at bounding box center [92, 247] width 127 height 7
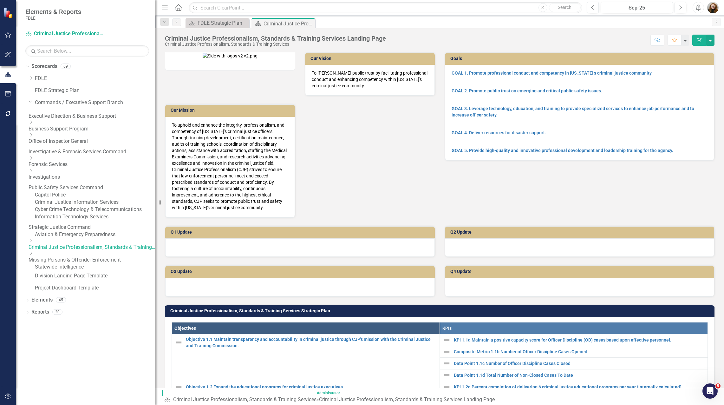
click at [275, 218] on div "Q1 Update" at bounding box center [300, 237] width 280 height 39
click at [30, 101] on icon "Dropdown" at bounding box center [31, 101] width 4 height 5
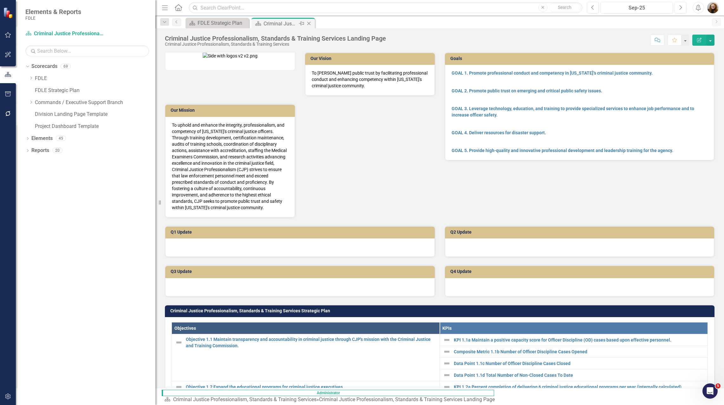
click at [309, 24] on icon at bounding box center [308, 23] width 3 height 3
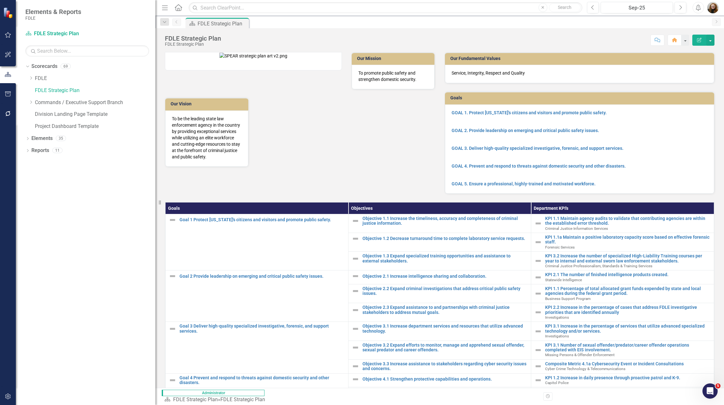
click at [95, 282] on div "Dropdown Scorecards 69 Dropdown FDLE Commissioner's Initiative Team Project Das…" at bounding box center [86, 232] width 140 height 343
click at [66, 173] on div "Dropdown Scorecards 69 Dropdown FDLE Commissioner's Initiative Team Project Das…" at bounding box center [86, 232] width 140 height 343
click at [30, 80] on icon at bounding box center [31, 77] width 2 height 3
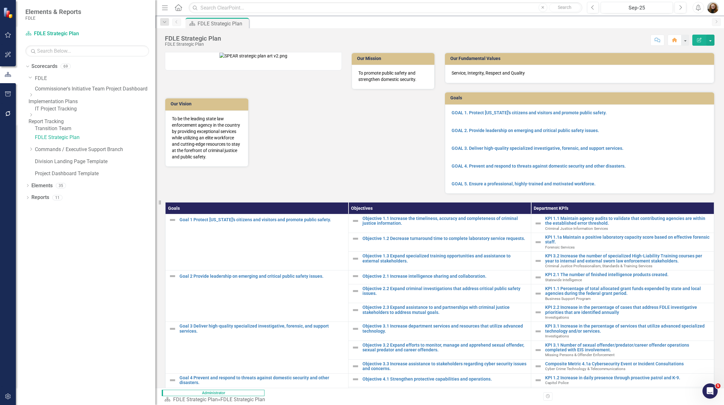
click at [121, 277] on div "Dropdown Scorecards 69 Dropdown FDLE Commissioner's Initiative Team Project Das…" at bounding box center [86, 232] width 140 height 343
click at [32, 79] on icon "Dropdown" at bounding box center [31, 77] width 4 height 5
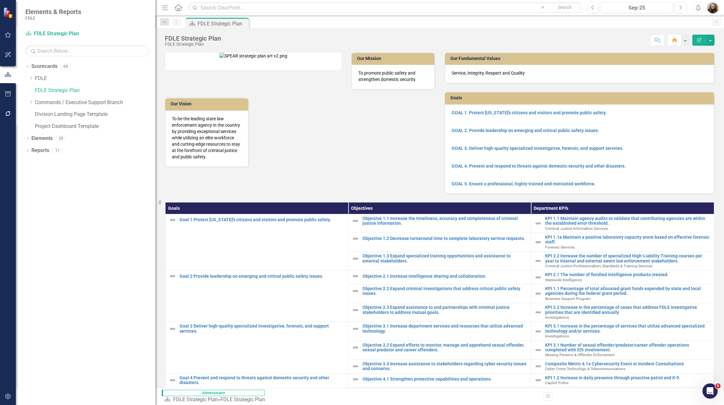
click at [360, 6] on img "button" at bounding box center [712, 7] width 11 height 11
click at [360, 30] on div "FDLE Strategic Plan FDLE Strategic Plan Score: N/A Sep-25 Completed Comment Hom…" at bounding box center [439, 37] width 569 height 19
click at [360, 7] on img "button" at bounding box center [712, 7] width 11 height 11
click at [29, 102] on icon "Dropdown" at bounding box center [31, 102] width 5 height 4
click at [50, 140] on link "Public Safety Services Command" at bounding box center [92, 143] width 127 height 7
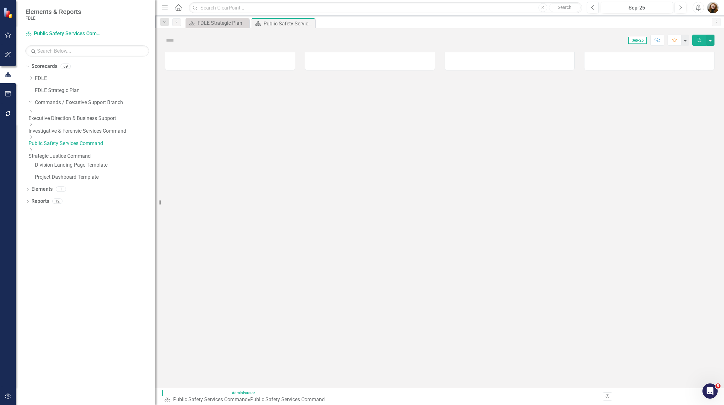
click at [35, 137] on div "Dropdown Public Safety Services Command" at bounding box center [92, 140] width 127 height 13
click at [33, 138] on icon "Dropdown" at bounding box center [31, 137] width 5 height 4
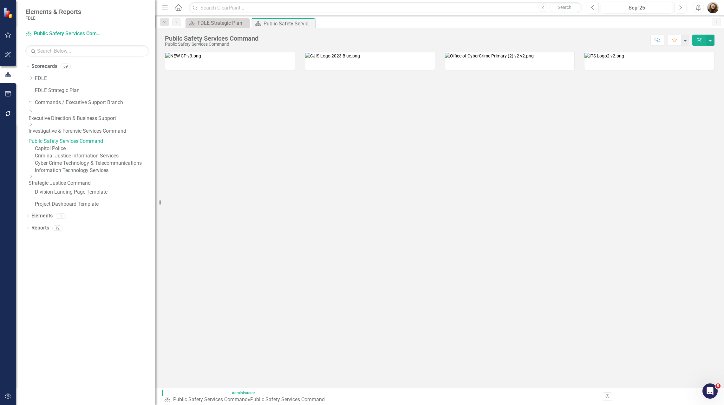
click at [59, 160] on link "Criminal Justice Information Services" at bounding box center [95, 155] width 121 height 7
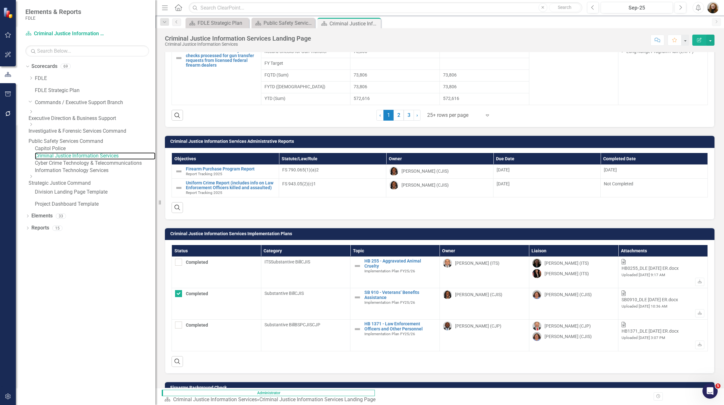
scroll to position [729, 0]
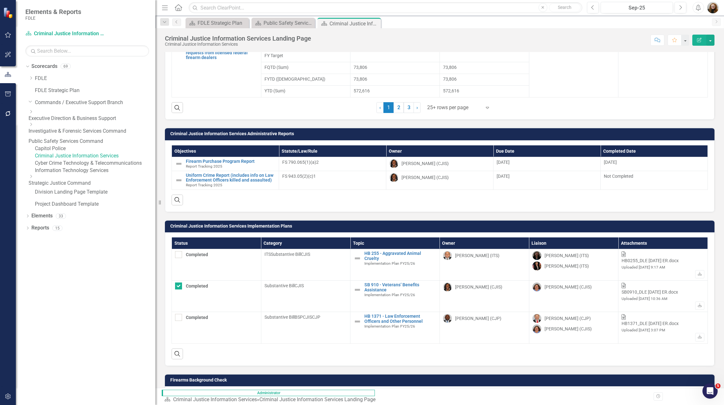
click at [360, 97] on div "Search ‹ Previous 1 (current) 2 3 › Next 25+ rows per page Expand" at bounding box center [440, 105] width 536 height 16
click at [360, 10] on img "button" at bounding box center [712, 7] width 11 height 11
click at [360, 90] on link "Logout Log Out" at bounding box center [693, 92] width 50 height 12
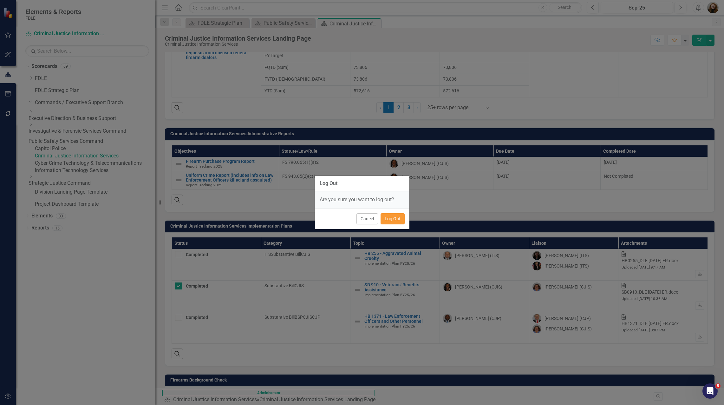
click at [360, 220] on button "Log Out" at bounding box center [393, 218] width 24 height 11
